Goal: Transaction & Acquisition: Purchase product/service

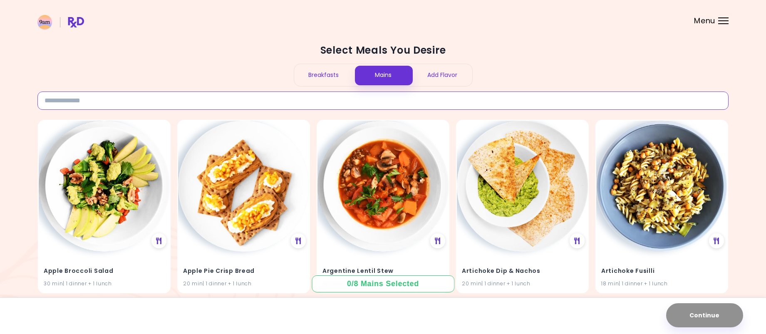
click at [293, 107] on input at bounding box center [382, 100] width 691 height 18
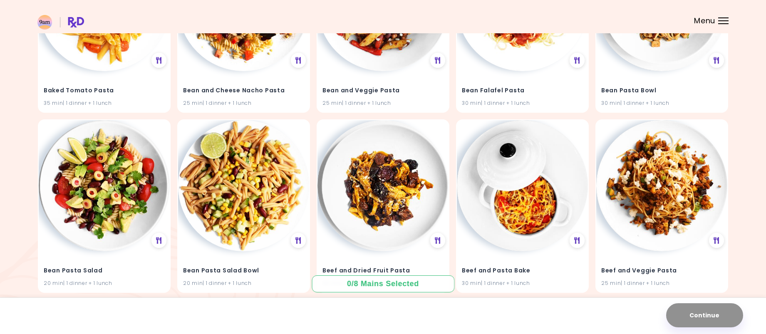
scroll to position [915, 0]
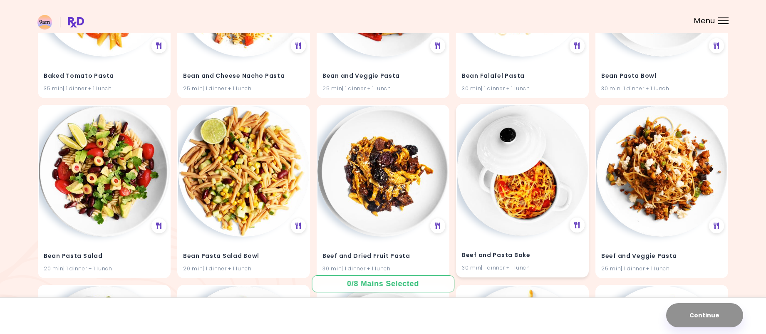
type input "*****"
click at [527, 168] on img at bounding box center [522, 170] width 131 height 131
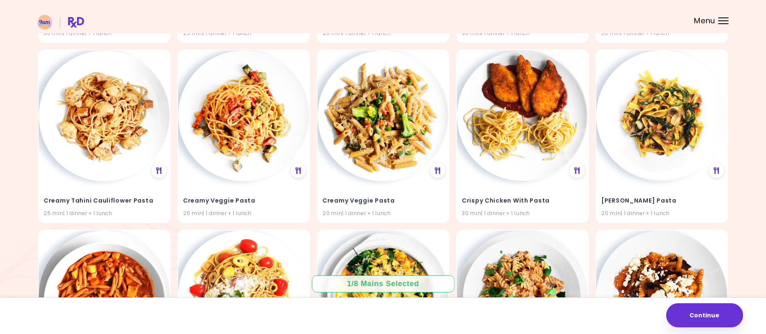
scroll to position [2412, 0]
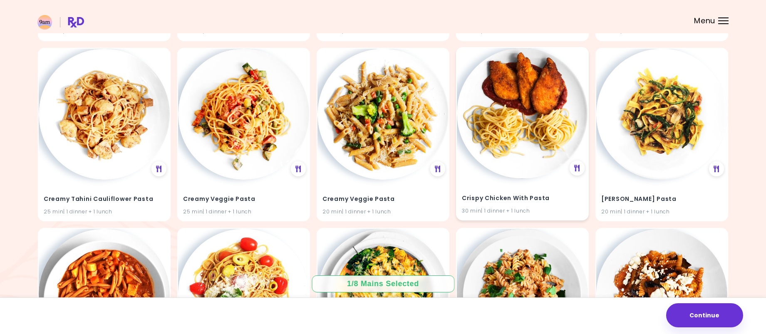
click at [514, 117] on img at bounding box center [522, 113] width 131 height 131
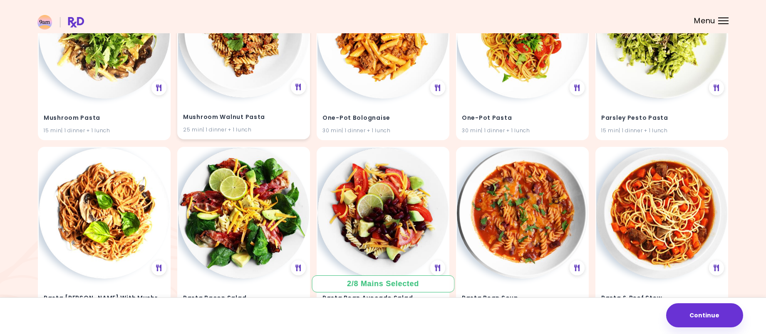
scroll to position [3576, 0]
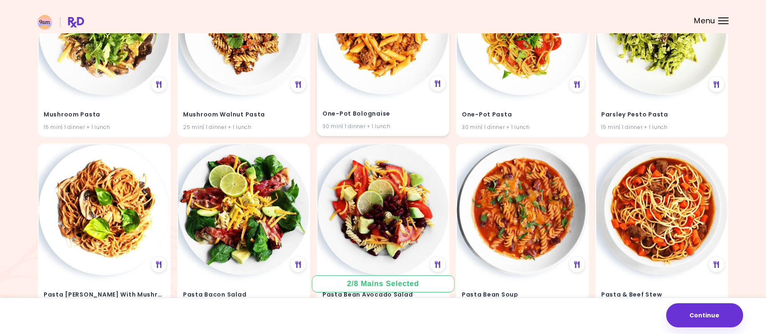
click at [363, 66] on img at bounding box center [382, 28] width 131 height 131
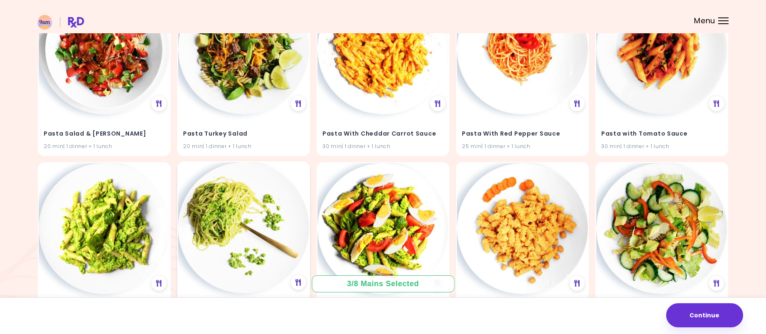
scroll to position [4342, 0]
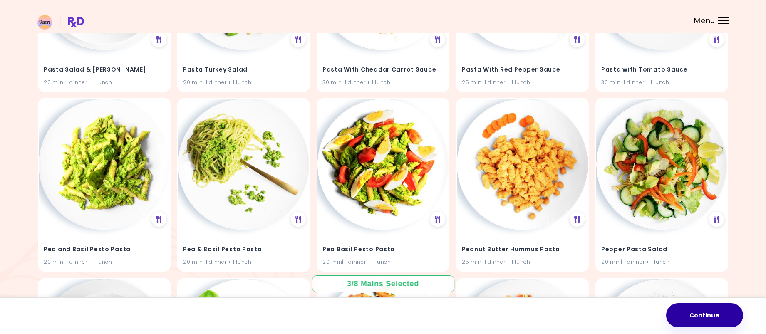
click at [740, 320] on button "Continue" at bounding box center [704, 315] width 77 height 24
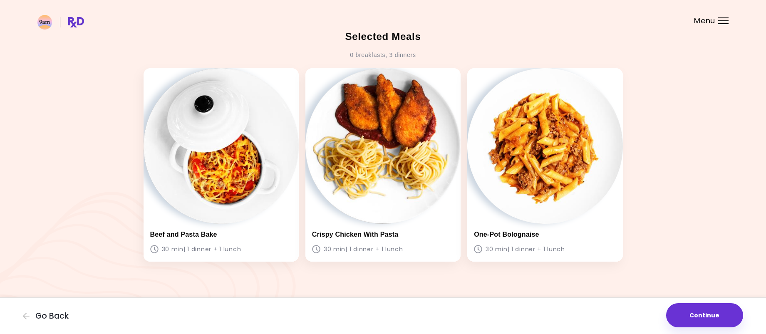
scroll to position [14, 0]
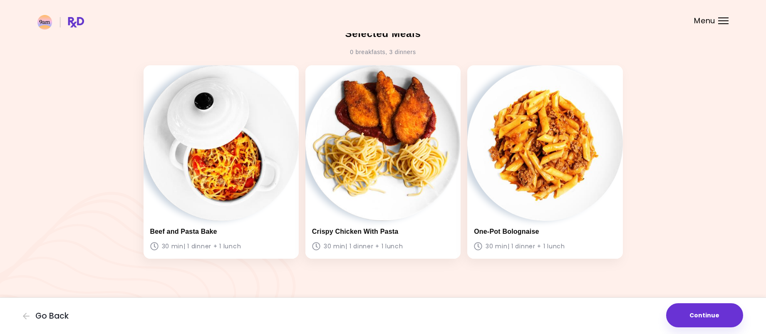
click at [682, 314] on button "Continue" at bounding box center [704, 315] width 77 height 24
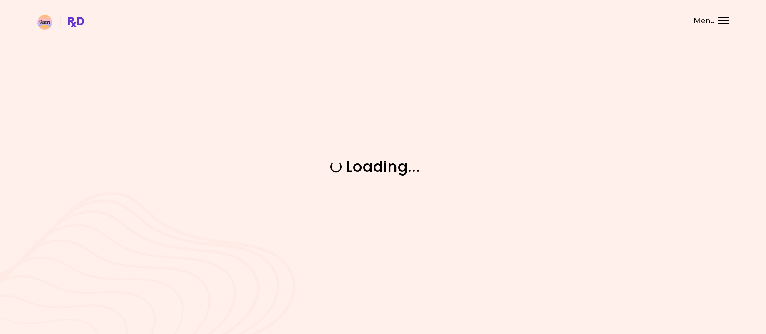
scroll to position [0, 0]
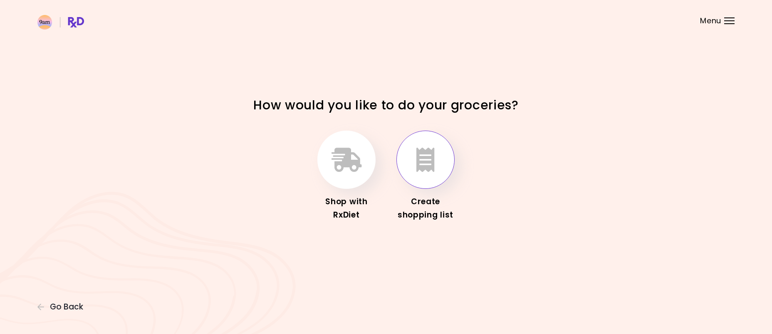
click at [425, 163] on icon "button" at bounding box center [425, 160] width 18 height 24
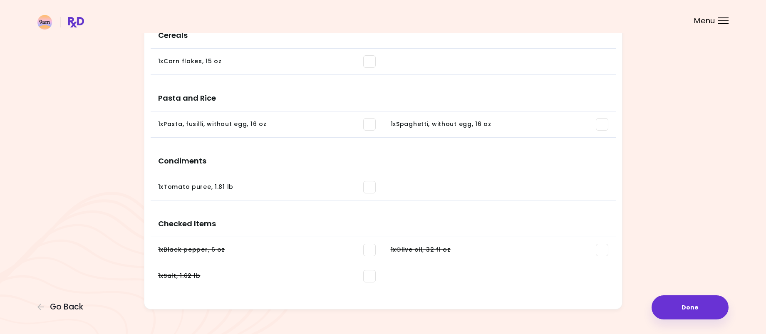
scroll to position [407, 0]
